Goal: Information Seeking & Learning: Understand process/instructions

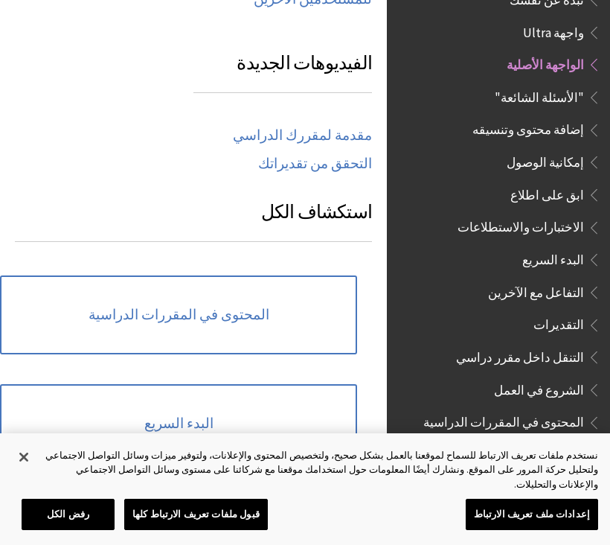
scroll to position [974, 0]
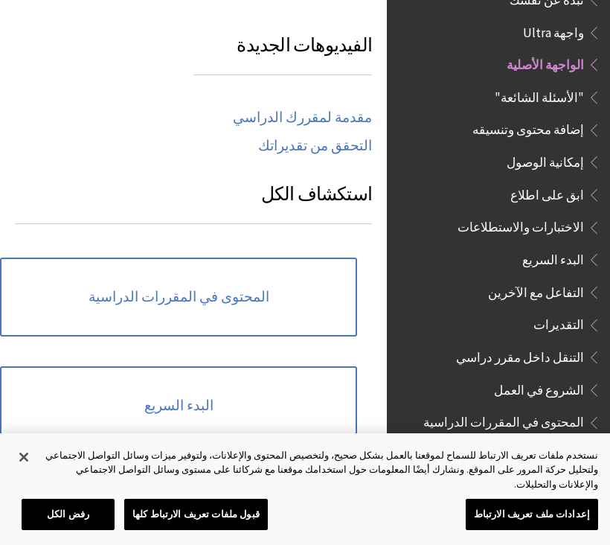
click at [109, 261] on link "المحتوى في المقررات الدراسية" at bounding box center [178, 296] width 357 height 79
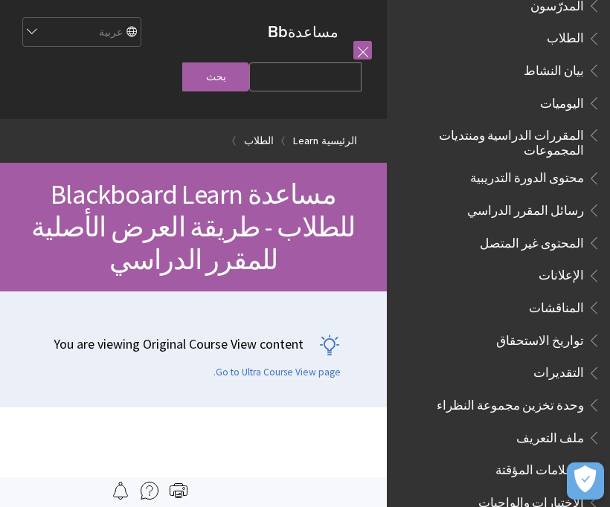
scroll to position [336, 0]
click at [500, 199] on span "رسائل المقرر الدراسي" at bounding box center [525, 207] width 117 height 20
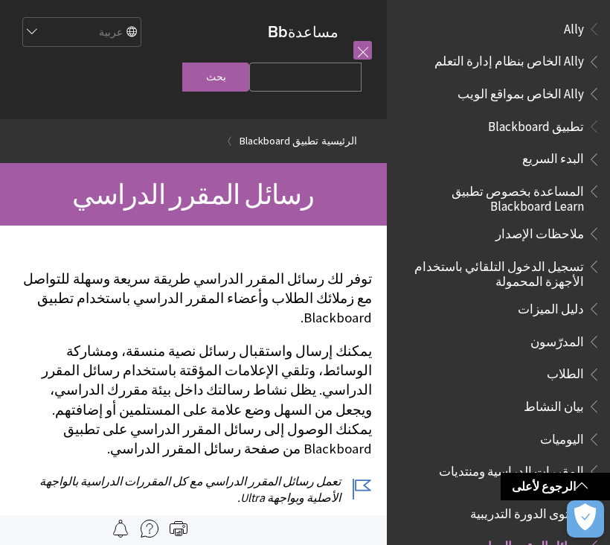
scroll to position [1639, 0]
